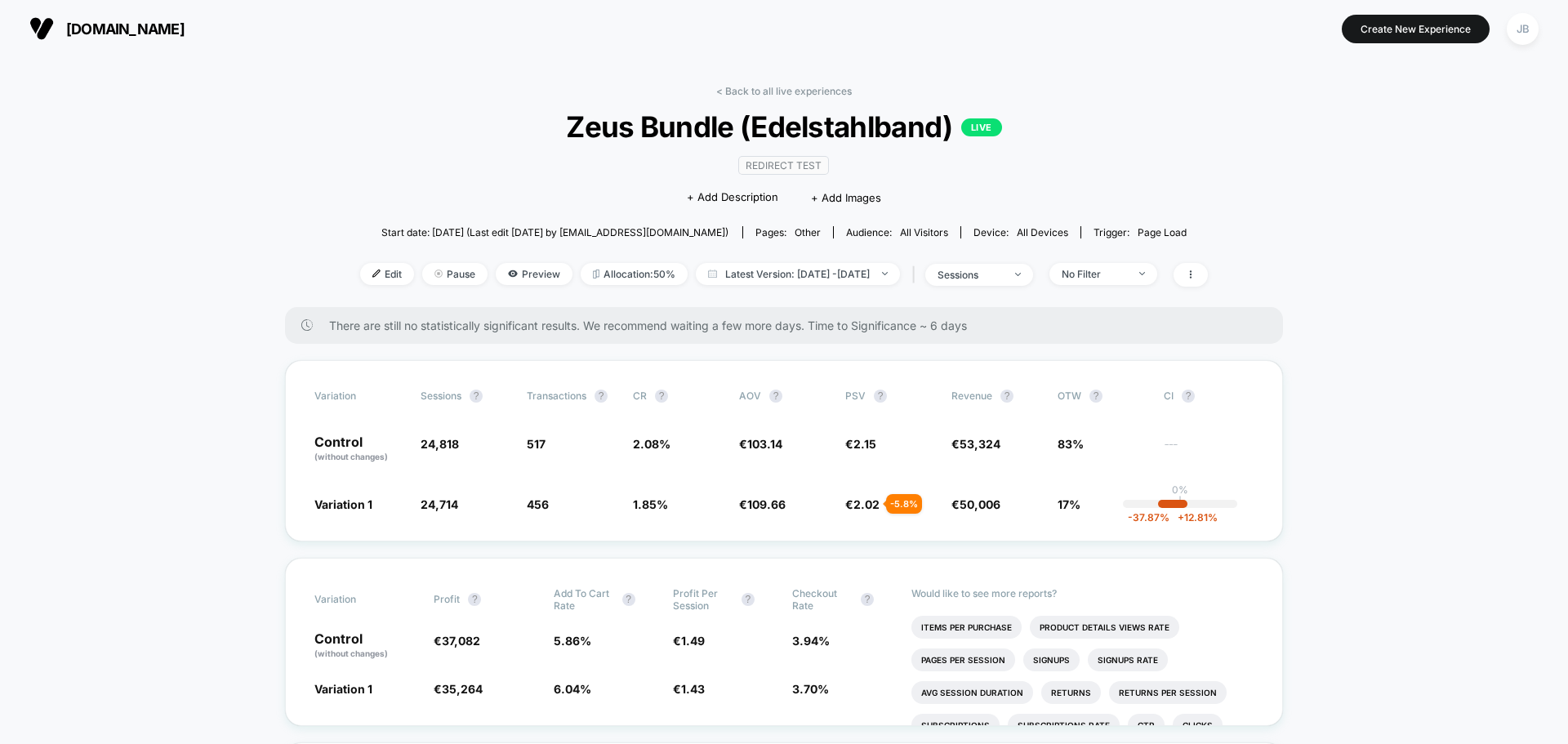
click at [96, 23] on span "[DOMAIN_NAME]" at bounding box center [125, 29] width 118 height 17
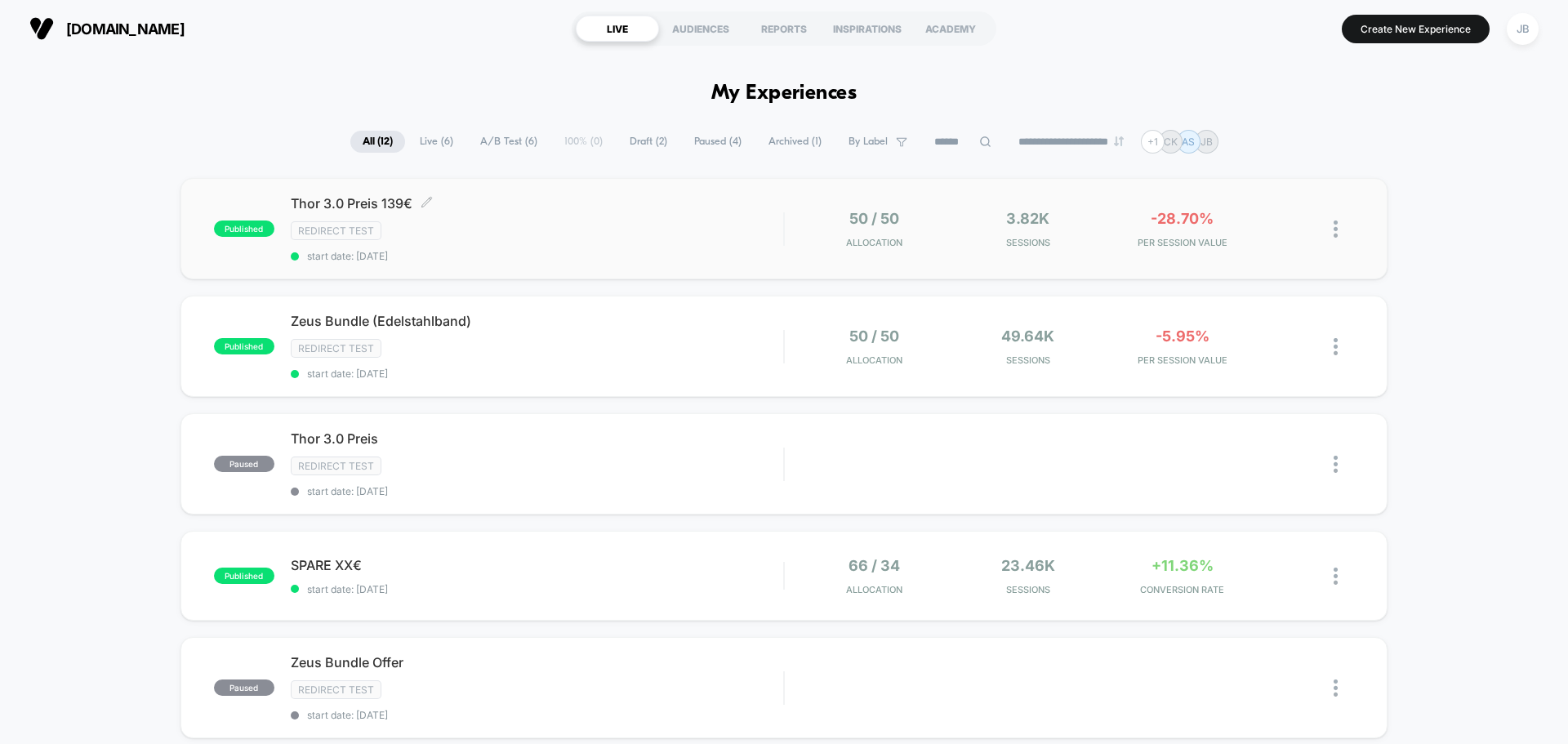
click at [543, 238] on div "Redirect Test" at bounding box center [537, 231] width 493 height 19
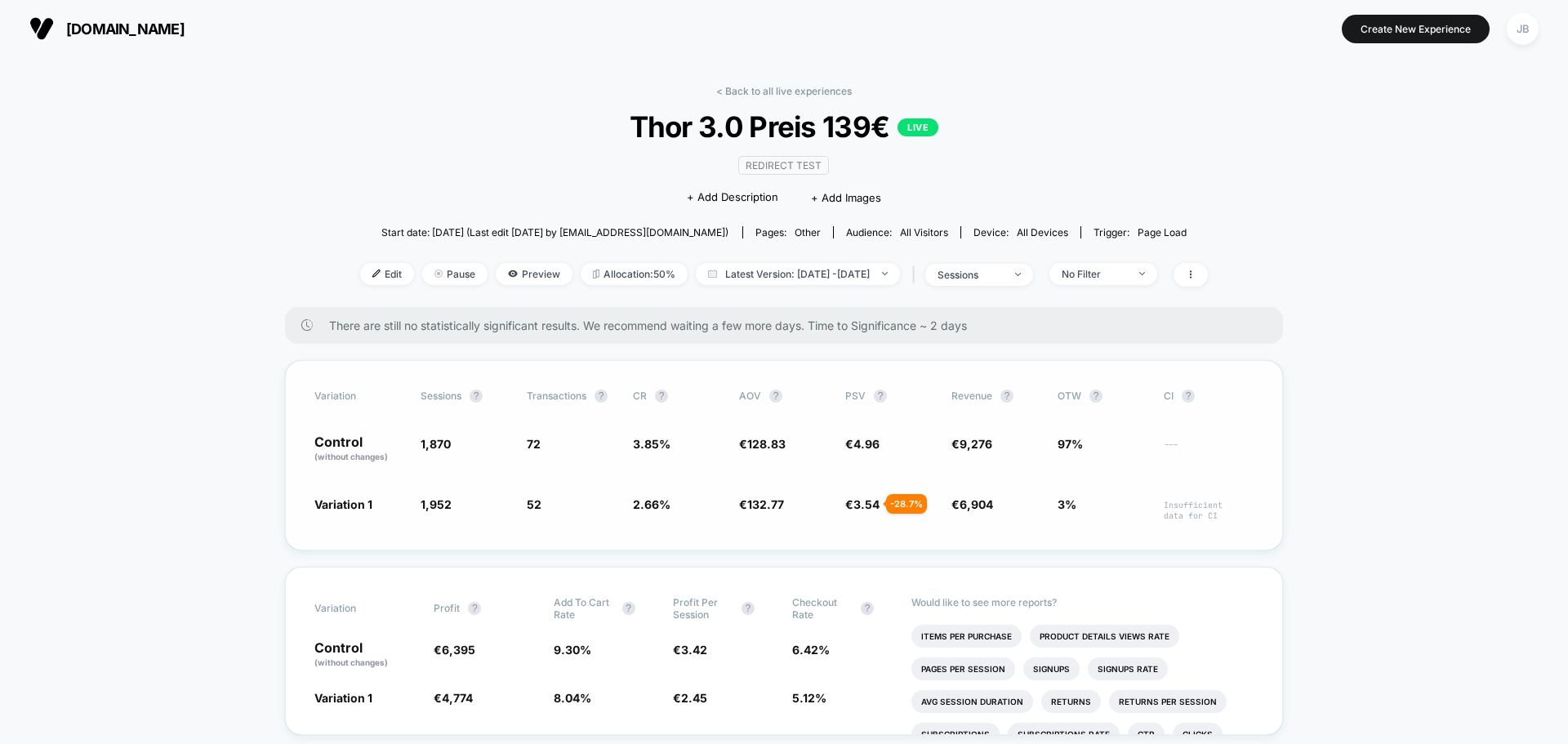
click at [286, 409] on div "Variation Sessions ? Transactions ? CR ? AOV ? PSV ? Revenue ? OTW ? CI ? Contr…" at bounding box center [784, 456] width 998 height 191
click at [125, 30] on span "[DOMAIN_NAME]" at bounding box center [125, 29] width 118 height 17
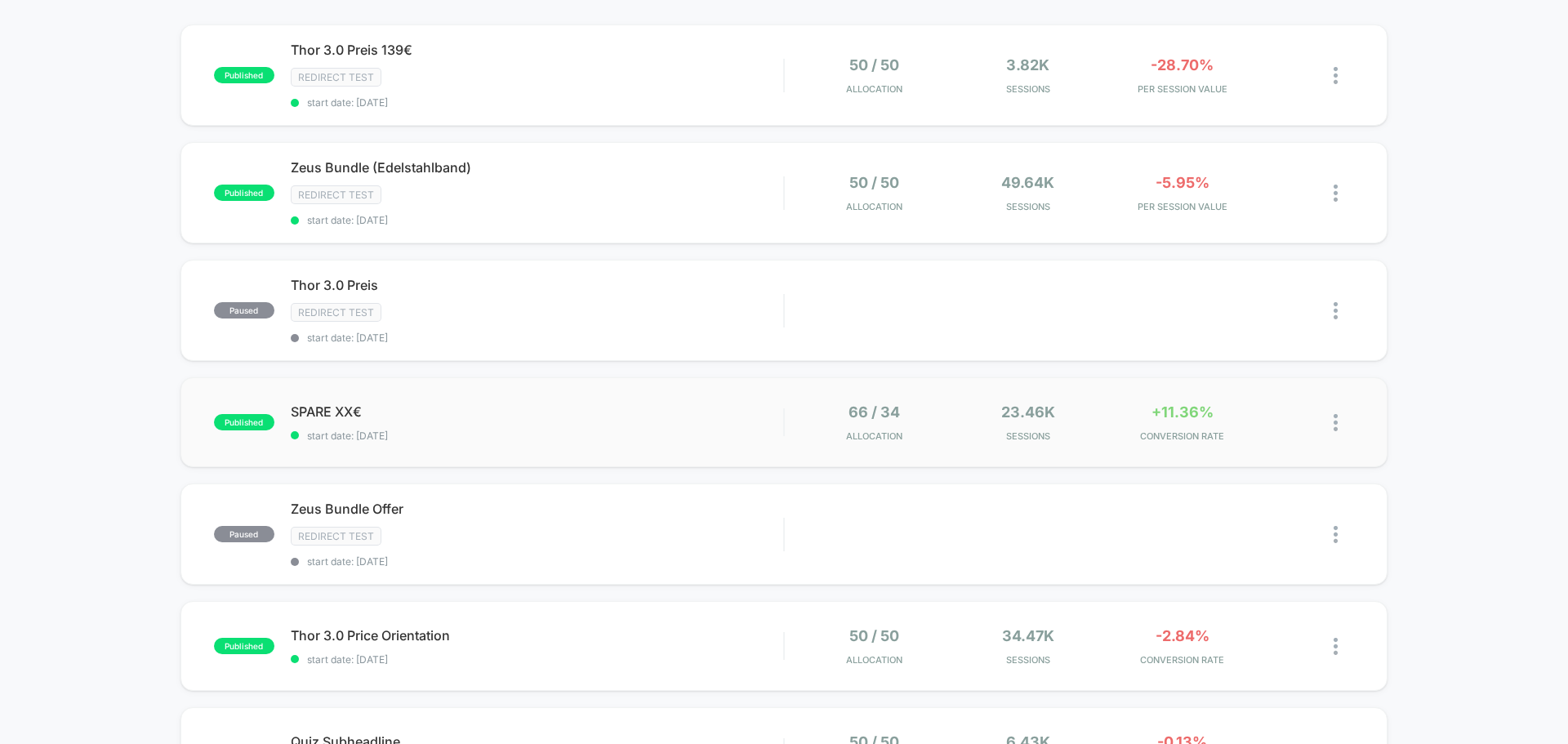
scroll to position [163, 0]
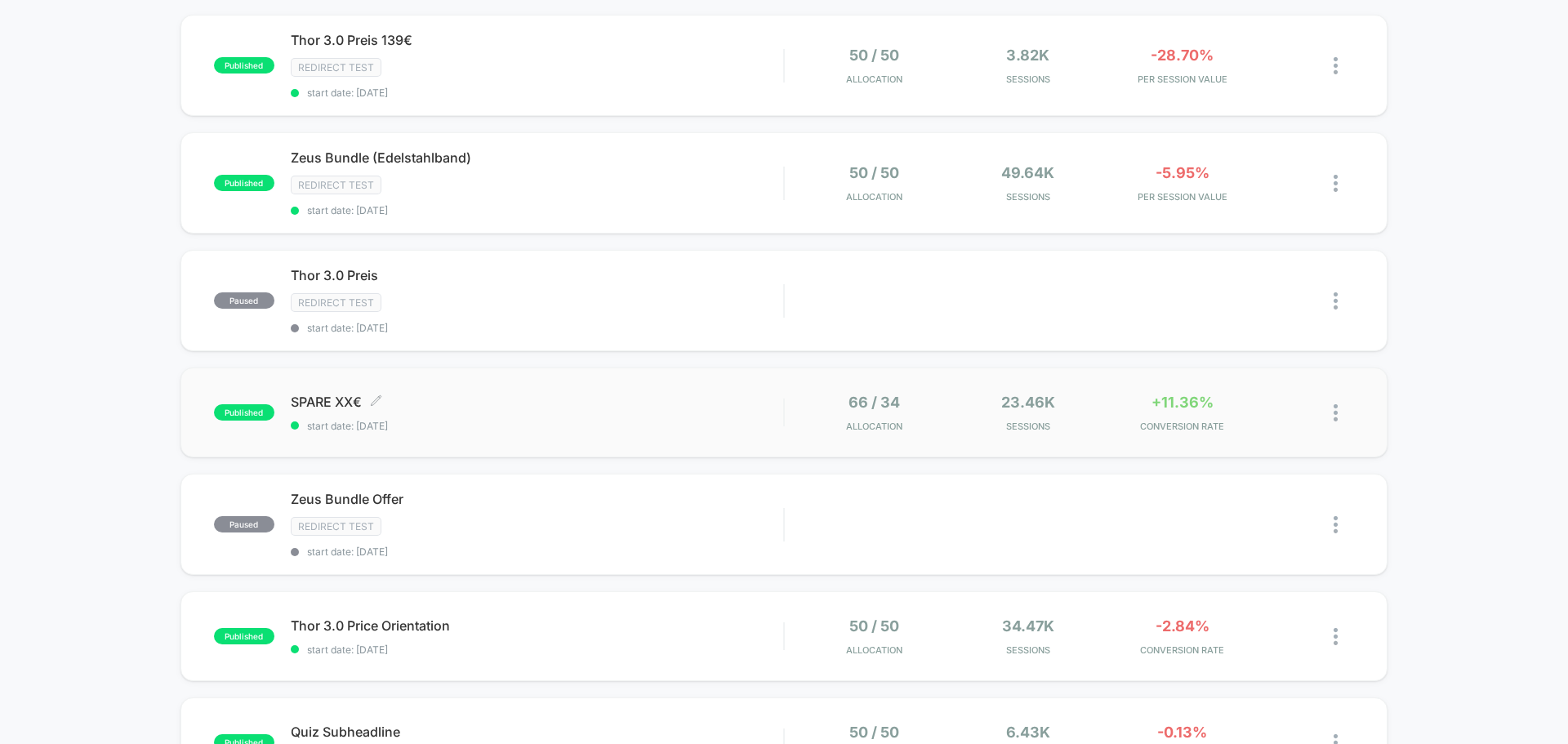
click at [498, 406] on span "SPARE XX€ Click to edit experience details" at bounding box center [537, 402] width 493 height 16
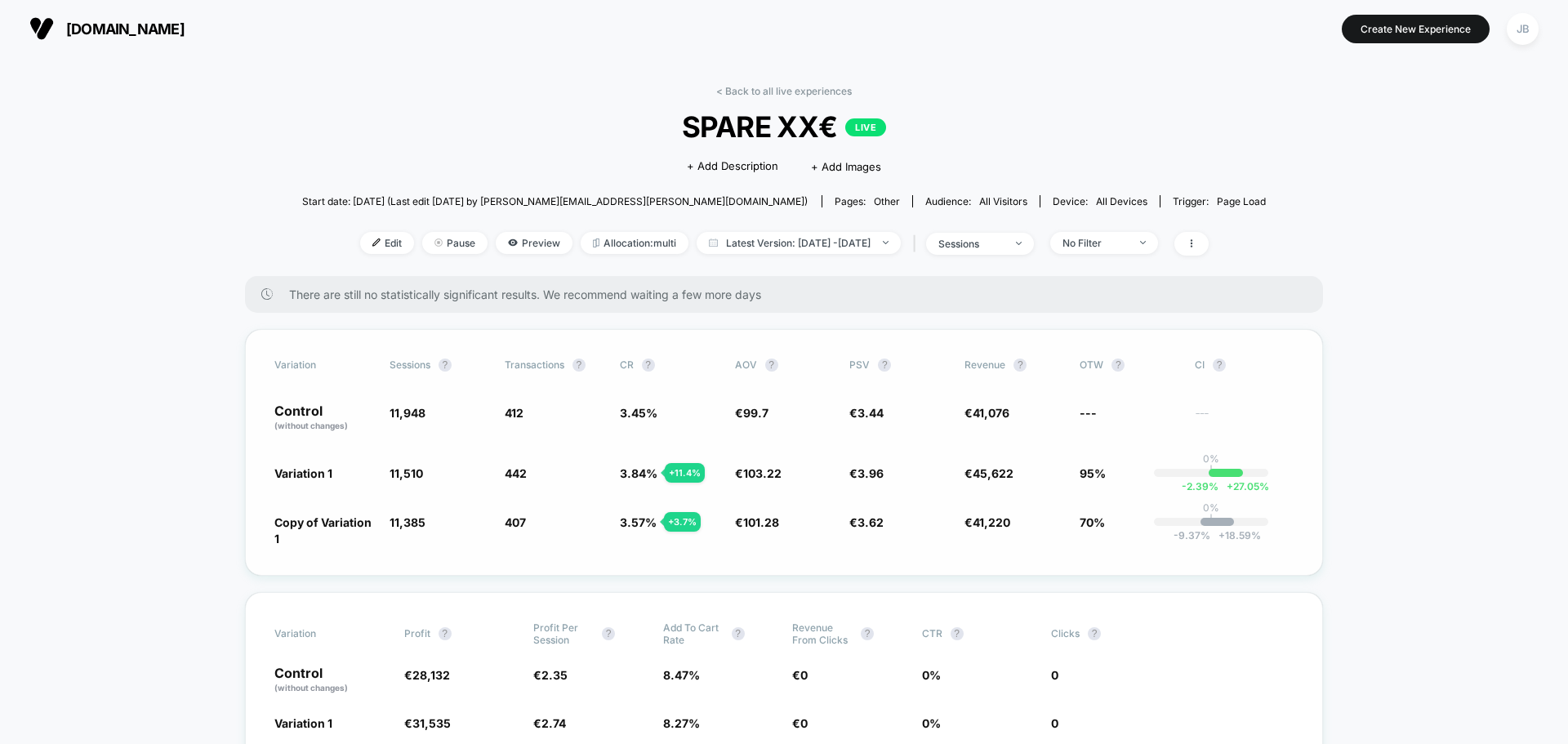
drag, startPoint x: 620, startPoint y: 417, endPoint x: 658, endPoint y: 410, distance: 38.6
click at [658, 410] on span "3.45 %" at bounding box center [669, 418] width 99 height 27
click at [245, 358] on div "Variation Sessions ? Transactions ? CR ? AOV ? PSV ? Revenue ? OTW ? CI ? Contr…" at bounding box center [784, 452] width 1078 height 246
click at [867, 244] on span "Latest Version: [DATE] - [DATE]" at bounding box center [799, 243] width 204 height 22
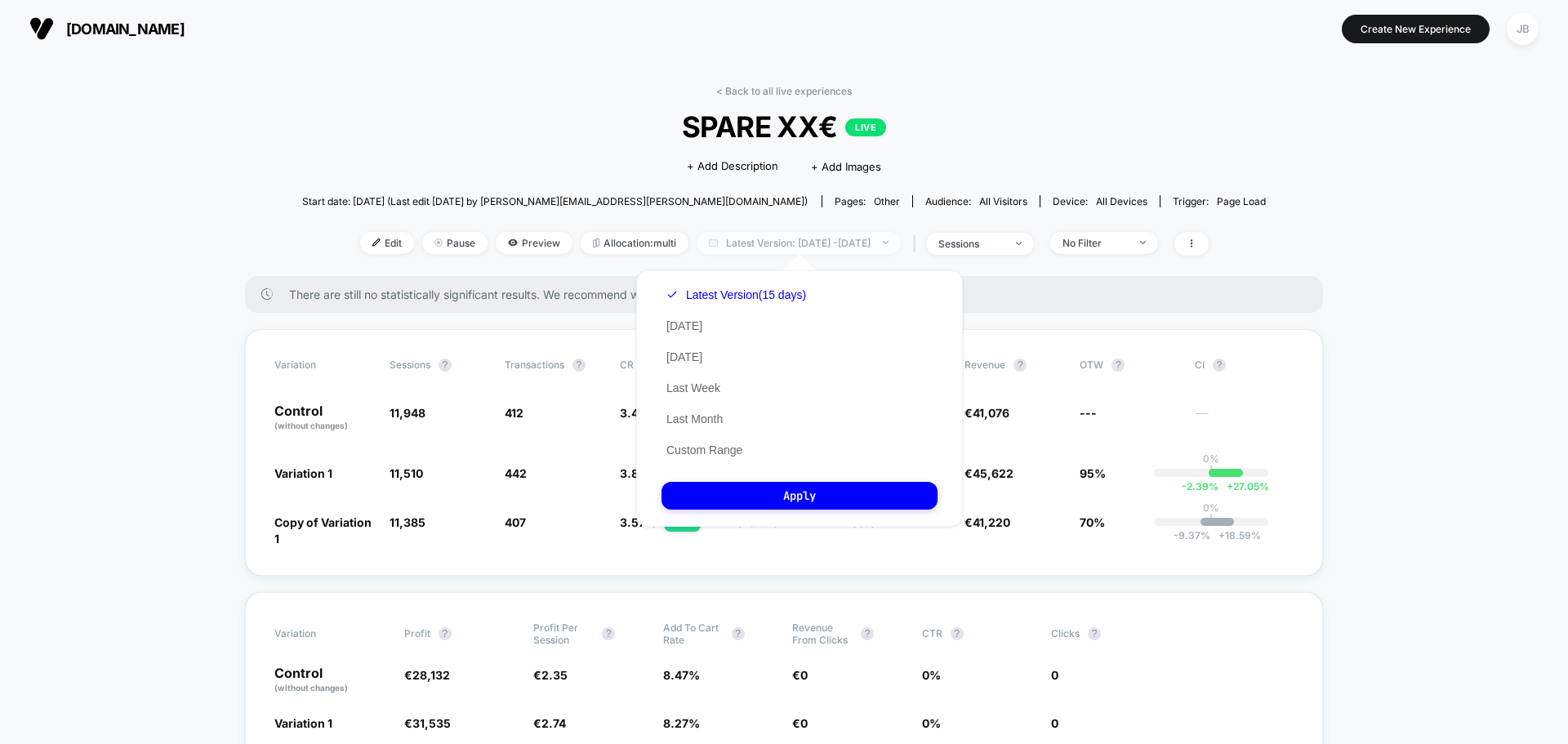
click at [867, 244] on span "Latest Version: [DATE] - [DATE]" at bounding box center [799, 243] width 204 height 22
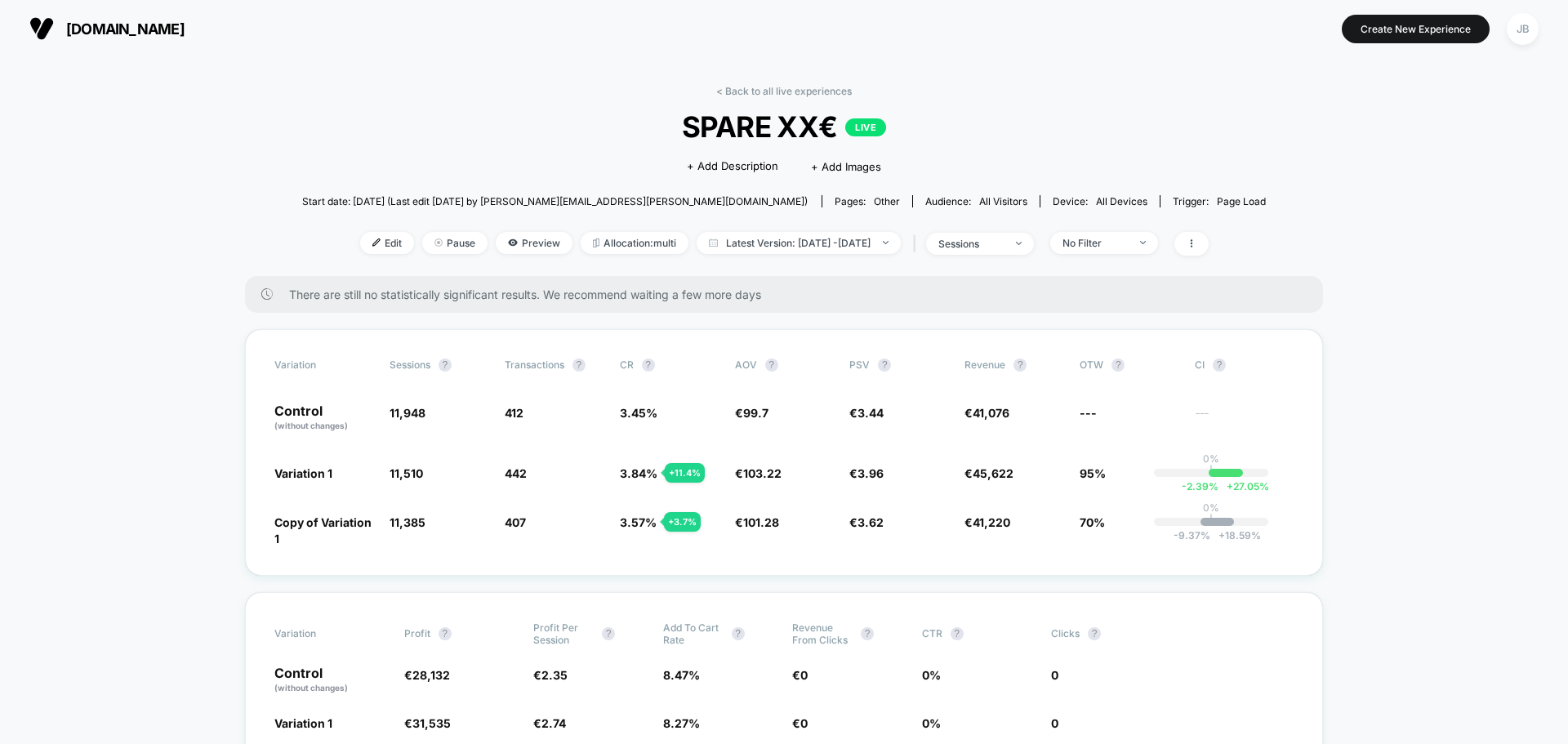
click at [770, 125] on span "SPARE XX€ LIVE" at bounding box center [784, 127] width 868 height 34
click at [142, 34] on span "[DOMAIN_NAME]" at bounding box center [125, 29] width 118 height 17
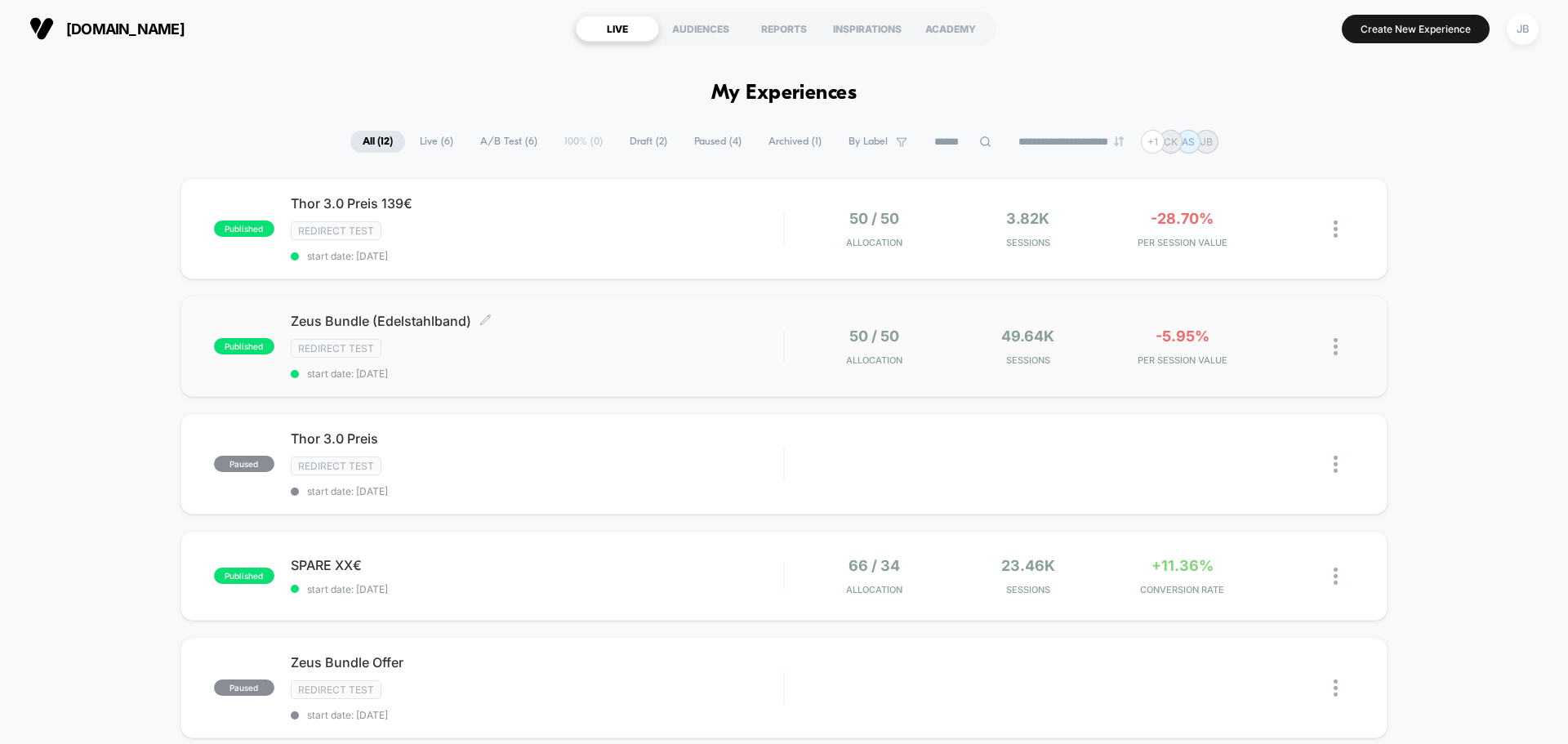
click at [640, 347] on div "Redirect Test" at bounding box center [537, 348] width 493 height 19
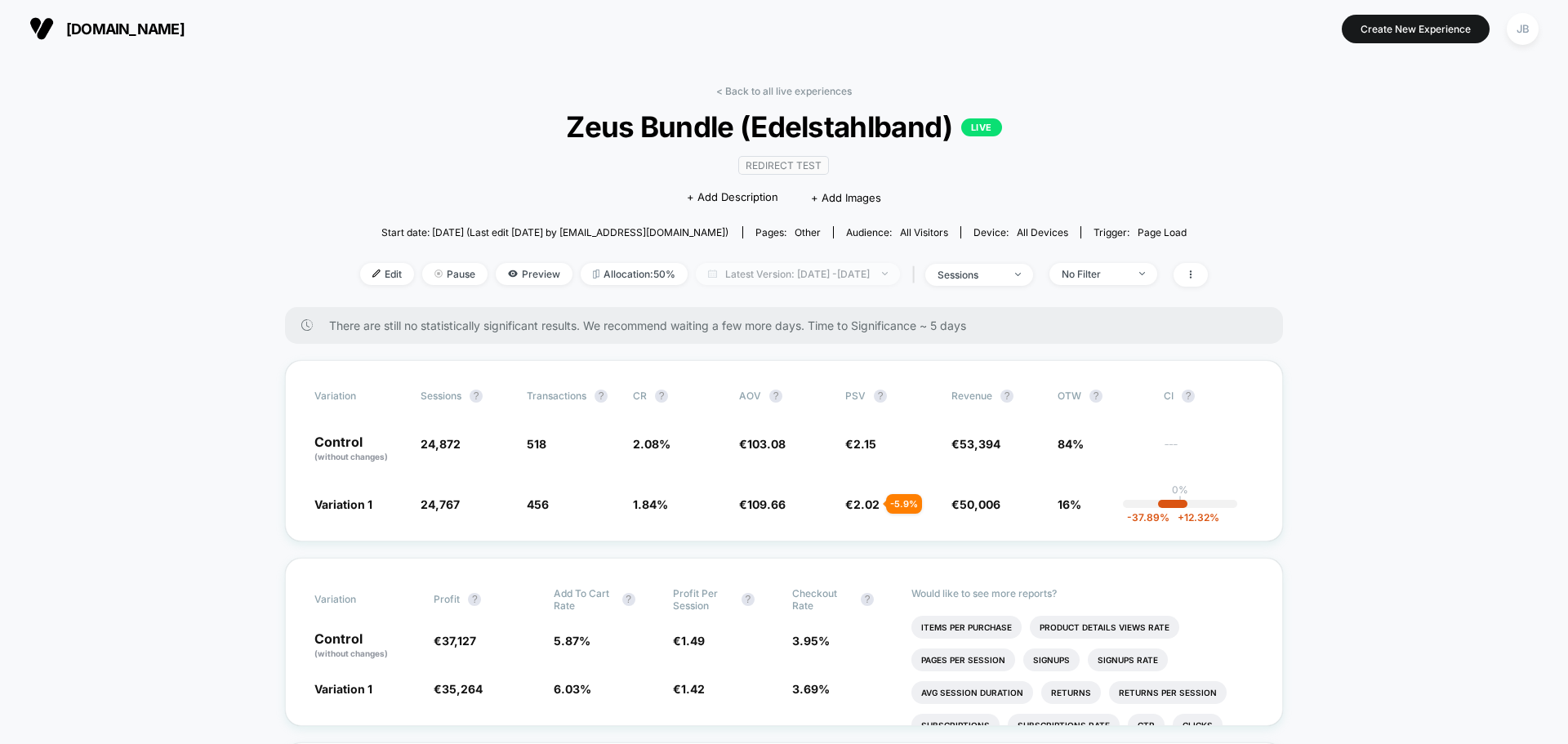
click at [900, 278] on span "Latest Version: [DATE] - [DATE]" at bounding box center [798, 274] width 204 height 22
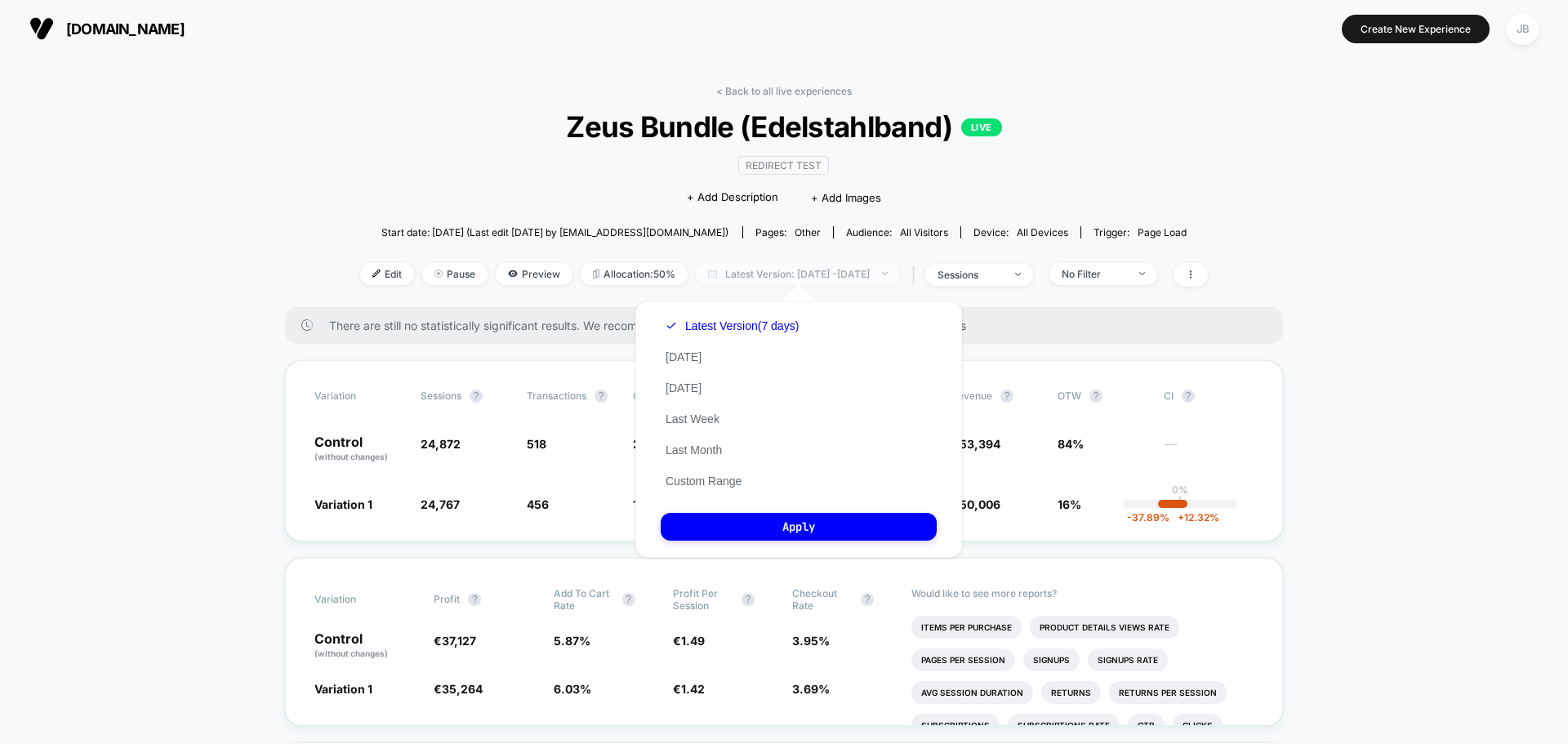
click at [900, 278] on span "Latest Version: [DATE] - [DATE]" at bounding box center [798, 274] width 204 height 22
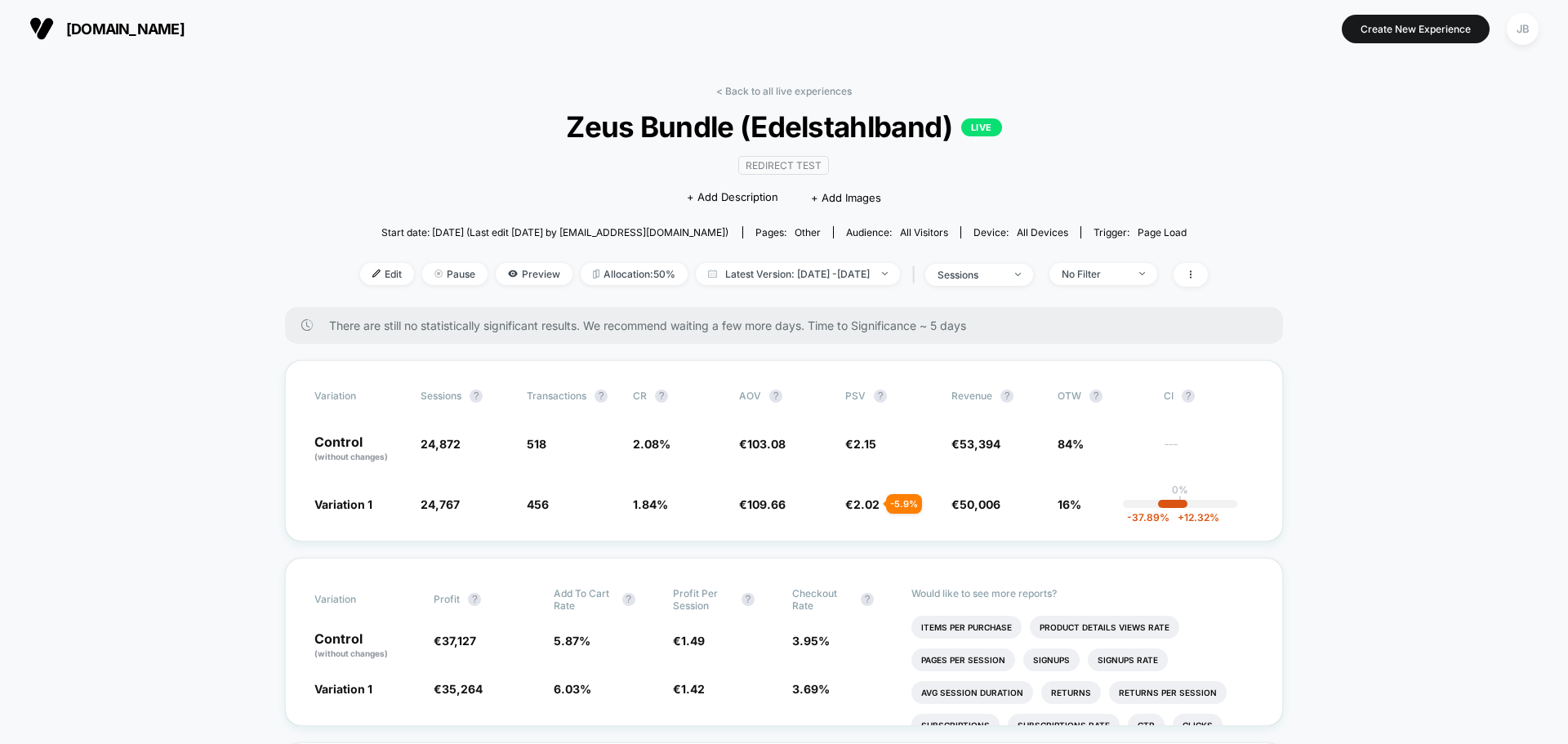
click at [441, 327] on span "There are still no statistically significant results. We recommend waiting a fe…" at bounding box center [790, 325] width 922 height 14
click at [826, 325] on span "There are still no statistically significant results. We recommend waiting a fe…" at bounding box center [790, 325] width 922 height 14
click at [465, 328] on span "There are still no statistically significant results. We recommend waiting a fe…" at bounding box center [790, 325] width 922 height 14
click at [457, 333] on div "There are still no statistically significant results. We recommend waiting a fe…" at bounding box center [784, 325] width 998 height 37
click at [506, 120] on span "[PERSON_NAME] (Edelstahlband) LIVE" at bounding box center [784, 127] width 763 height 34
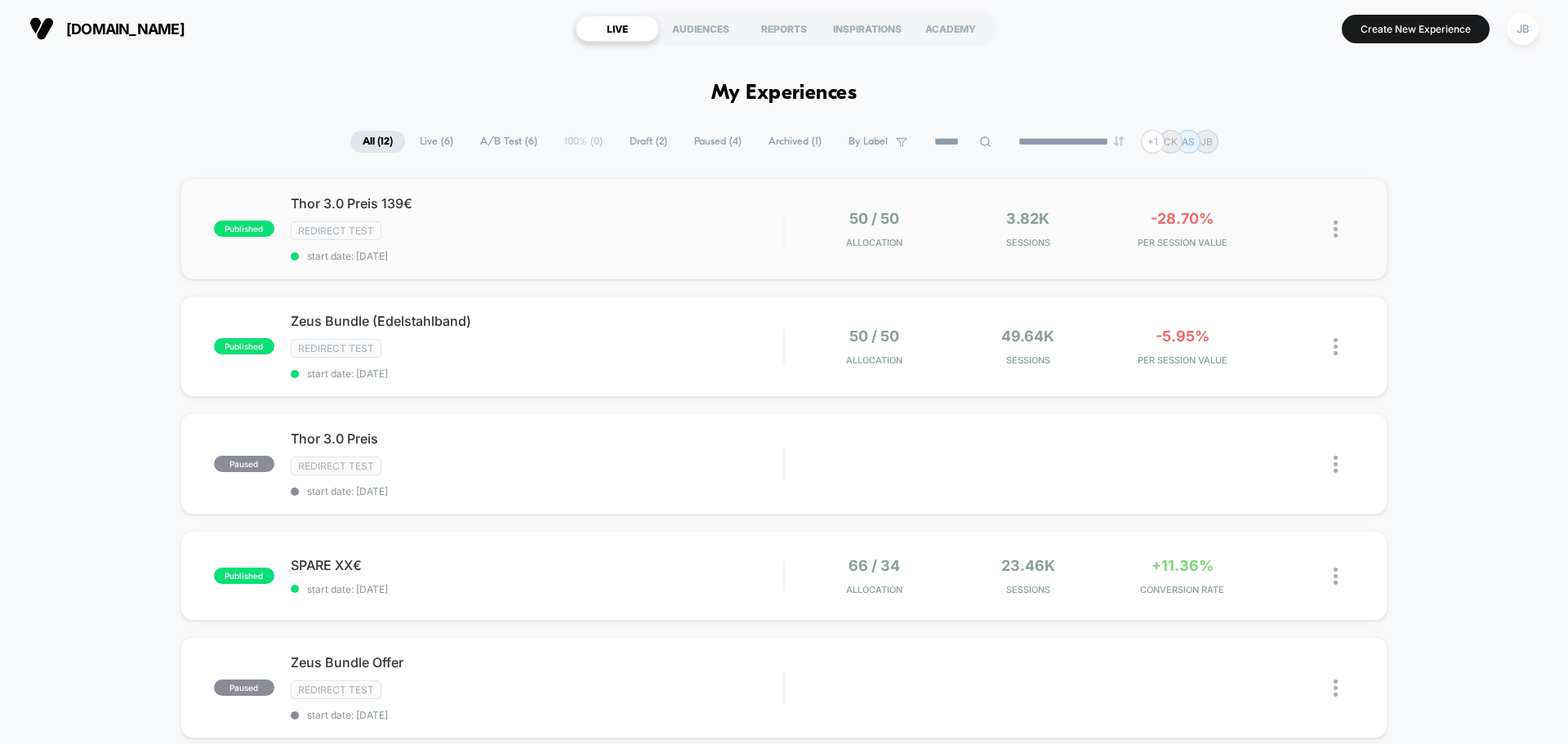
click at [601, 220] on div "Thor 3.0 Preis 139€ Redirect Test start date: [DATE]" at bounding box center [537, 228] width 493 height 67
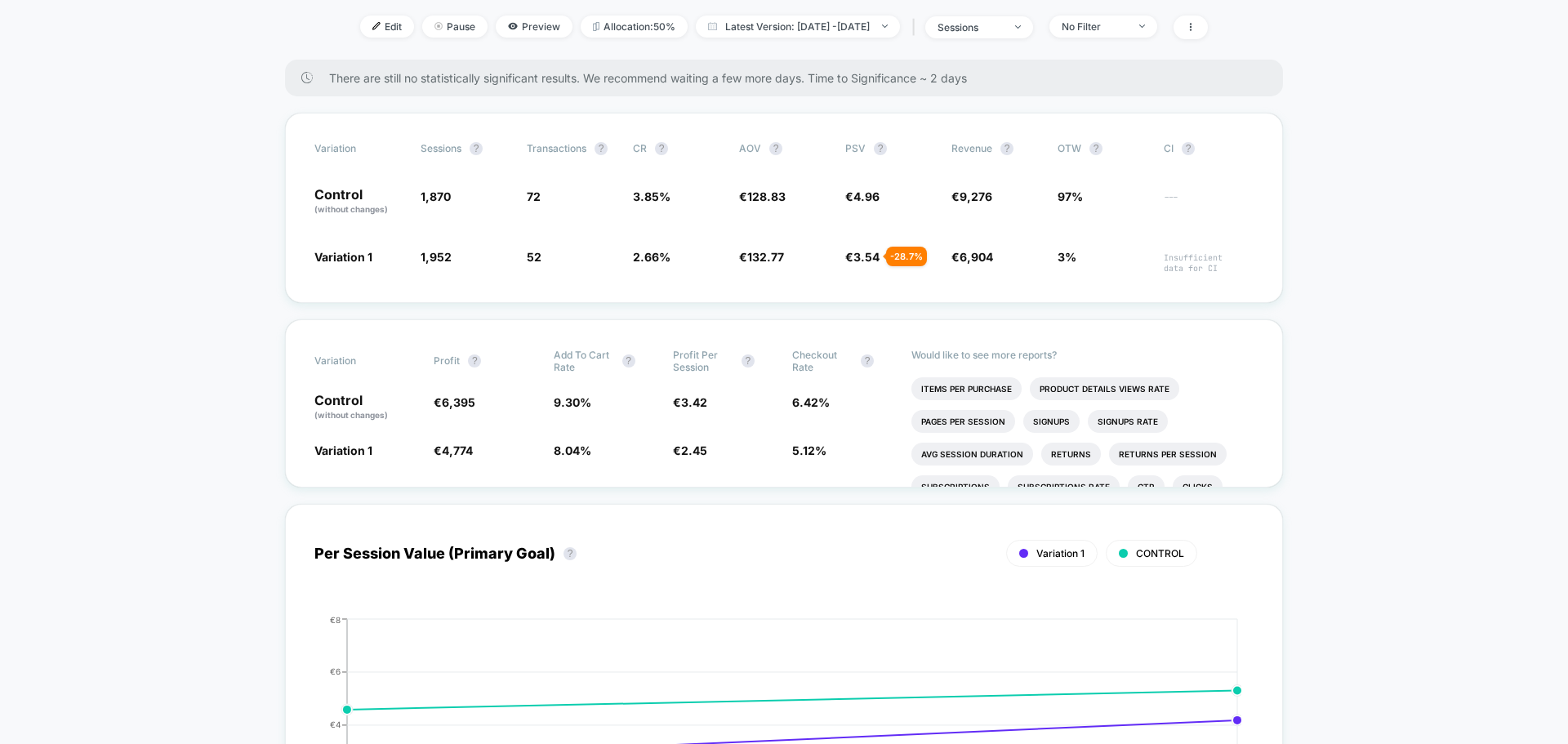
scroll to position [245, 0]
drag, startPoint x: 549, startPoint y: 410, endPoint x: 584, endPoint y: 402, distance: 35.9
click at [602, 406] on div "Control (without changes) € 6,395 9.30 % € 3.42 6.42 %" at bounding box center [784, 410] width 939 height 27
click at [568, 400] on span "9.30 %" at bounding box center [572, 404] width 38 height 14
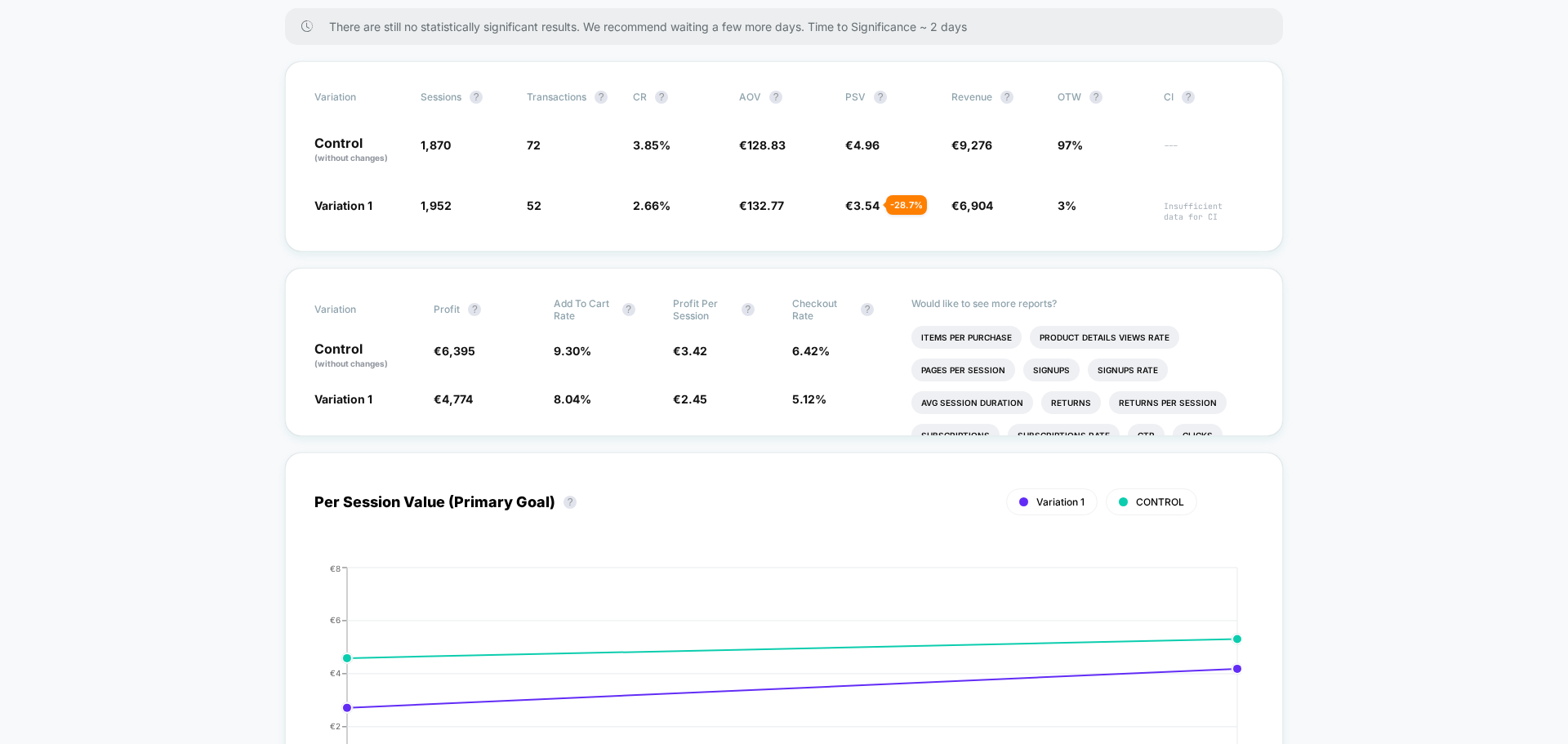
scroll to position [0, 0]
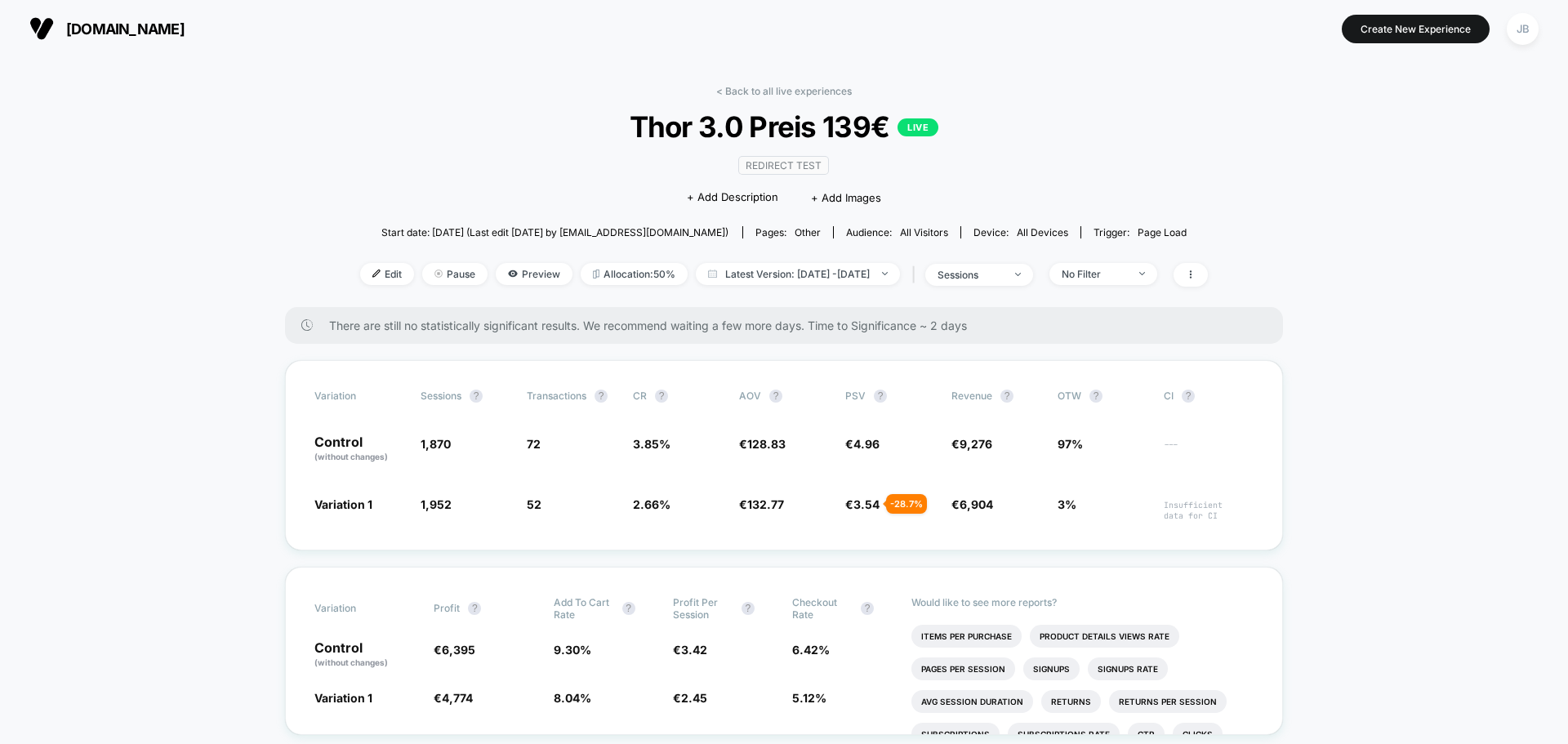
drag, startPoint x: 269, startPoint y: 545, endPoint x: 268, endPoint y: 240, distance: 305.0
click at [896, 279] on span "Latest Version: [DATE] - [DATE]" at bounding box center [798, 274] width 204 height 22
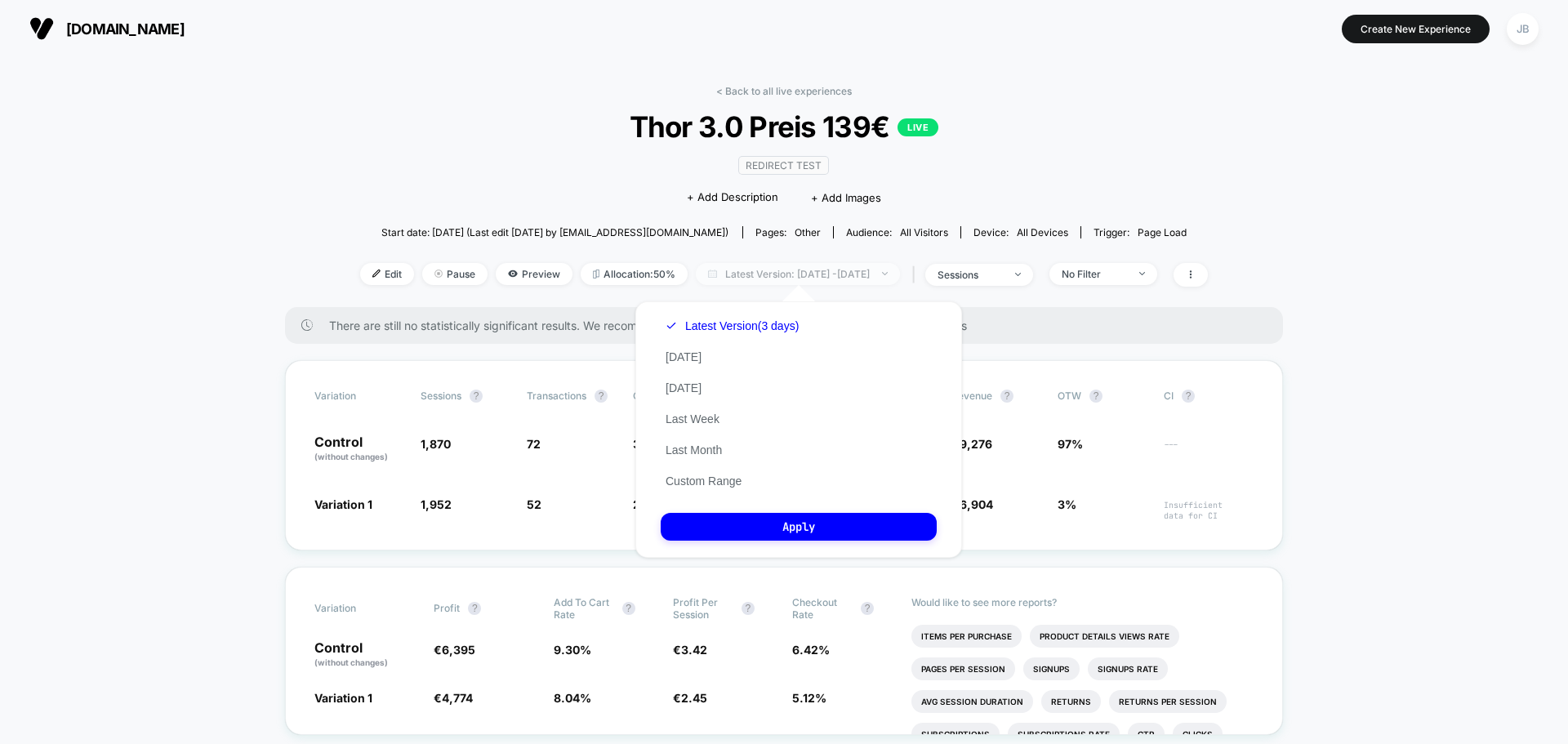
click at [888, 279] on span "Latest Version: [DATE] - [DATE]" at bounding box center [798, 274] width 204 height 22
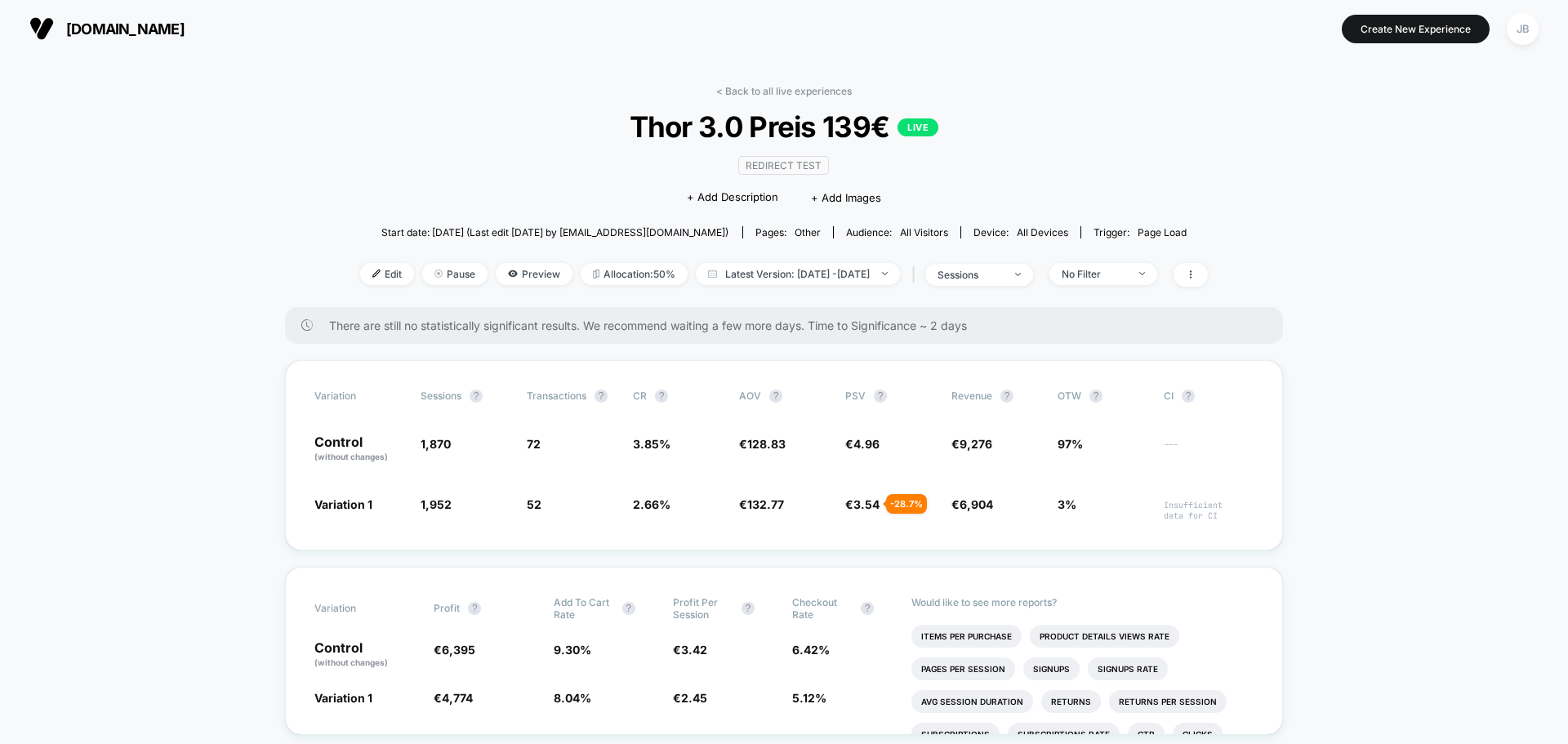
drag, startPoint x: 188, startPoint y: 540, endPoint x: 243, endPoint y: 112, distance: 431.5
click at [848, 124] on span "Thor 3.0 Preis 139€ LIVE" at bounding box center [784, 127] width 763 height 34
